Goal: Information Seeking & Learning: Find specific page/section

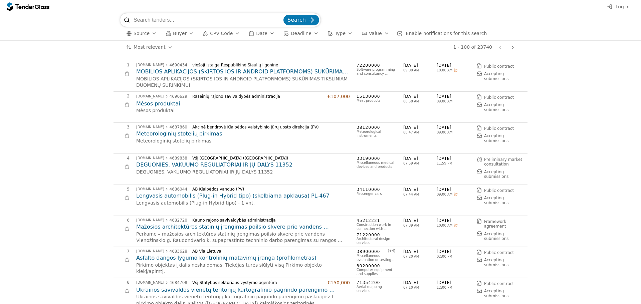
click at [145, 22] on input "search" at bounding box center [207, 19] width 148 height 13
drag, startPoint x: 199, startPoint y: 229, endPoint x: 201, endPoint y: 222, distance: 7.2
click at [199, 229] on h2 "Mažosios architektūros statinių įrengimas poilsio skvere prie vandens Vienožins…" at bounding box center [243, 226] width 214 height 7
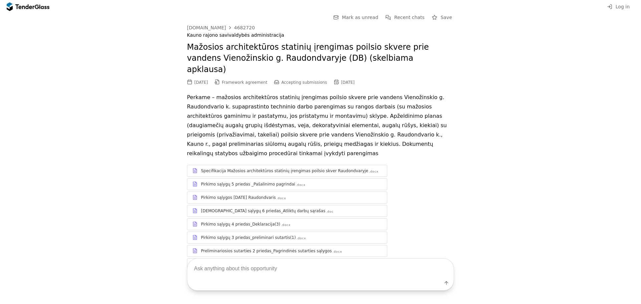
scroll to position [15, 0]
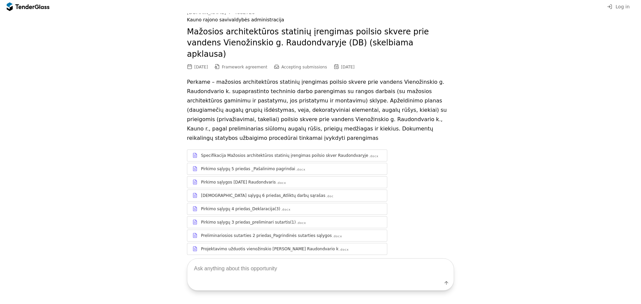
click at [243, 153] on div "Specifikacija Mažosios architektūros statinių įrengimas poilsio skver Raudondva…" at bounding box center [284, 155] width 167 height 5
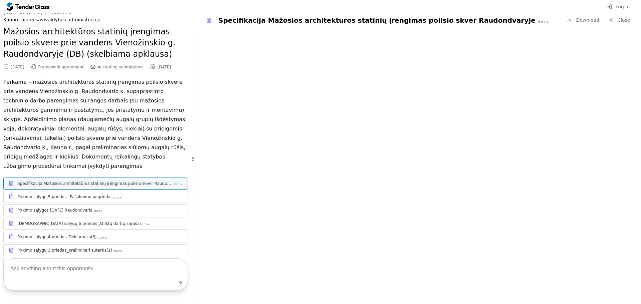
click at [616, 7] on button "Log in" at bounding box center [618, 7] width 27 height 8
click at [612, 22] on div at bounding box center [610, 19] width 17 height 17
